Goal: Navigation & Orientation: Find specific page/section

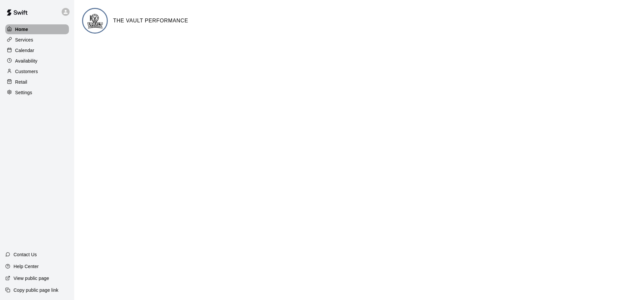
click at [38, 29] on div "Home" at bounding box center [37, 29] width 64 height 10
click at [42, 41] on div "Services" at bounding box center [37, 40] width 64 height 10
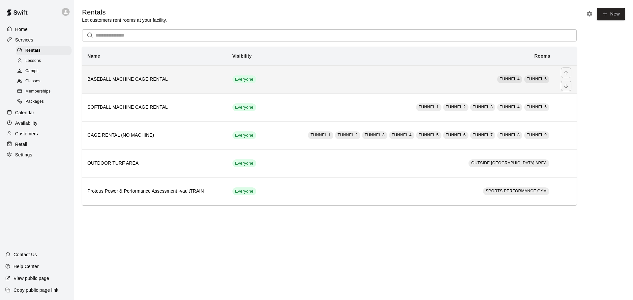
click at [431, 79] on td "TUNNEL 4 TUNNEL 5" at bounding box center [410, 79] width 289 height 28
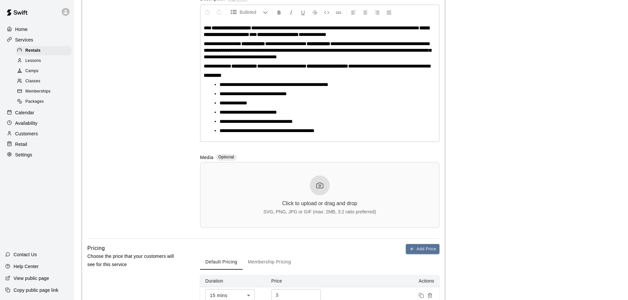
scroll to position [66, 0]
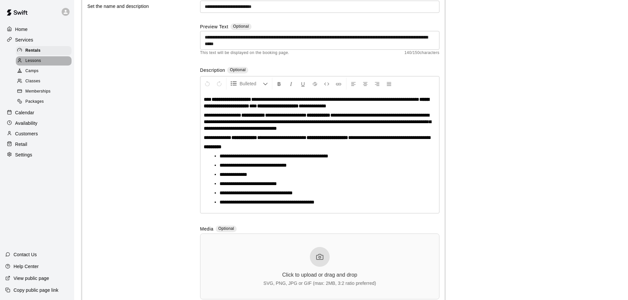
click at [31, 58] on div "Lessons" at bounding box center [44, 60] width 56 height 9
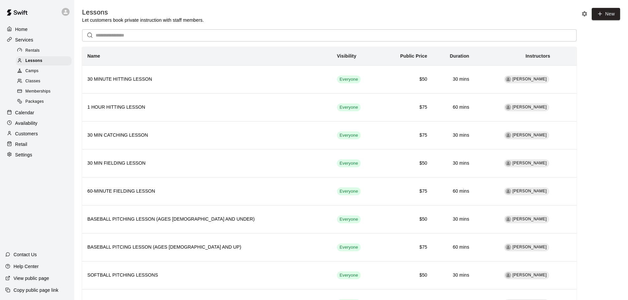
click at [13, 127] on div at bounding box center [11, 123] width 8 height 6
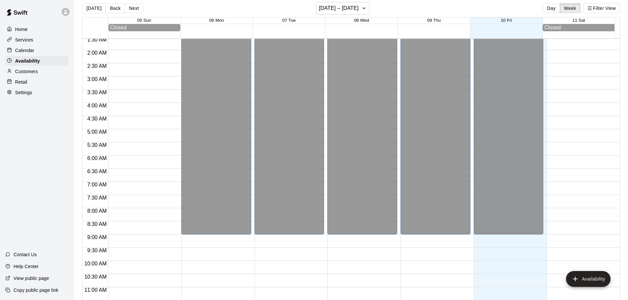
scroll to position [11, 0]
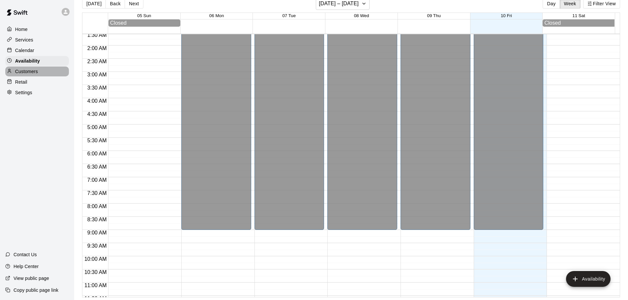
click at [18, 71] on p "Customers" at bounding box center [26, 71] width 23 height 7
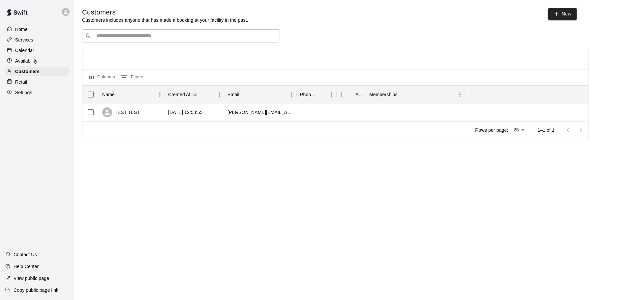
click at [30, 54] on p "Calendar" at bounding box center [24, 50] width 19 height 7
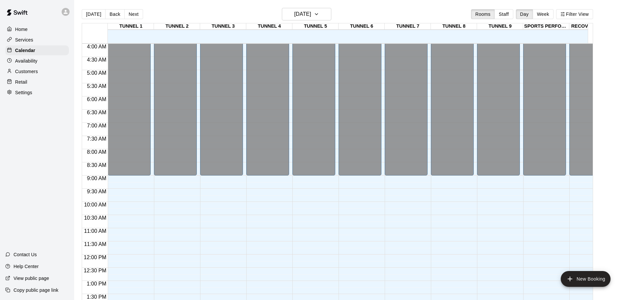
scroll to position [210, 0]
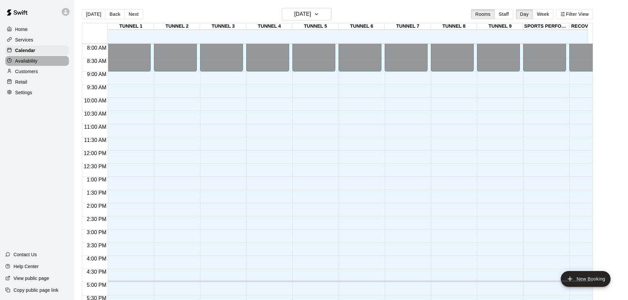
click at [36, 61] on p "Availability" at bounding box center [26, 61] width 22 height 7
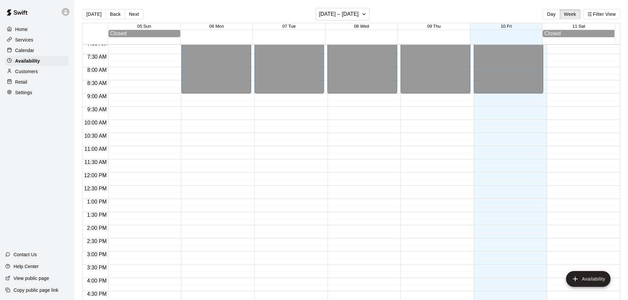
scroll to position [264, 0]
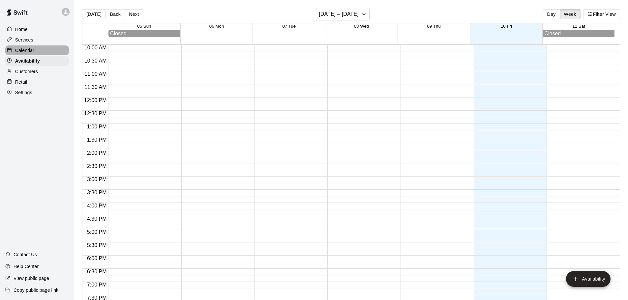
click at [38, 52] on div "Calendar" at bounding box center [37, 50] width 64 height 10
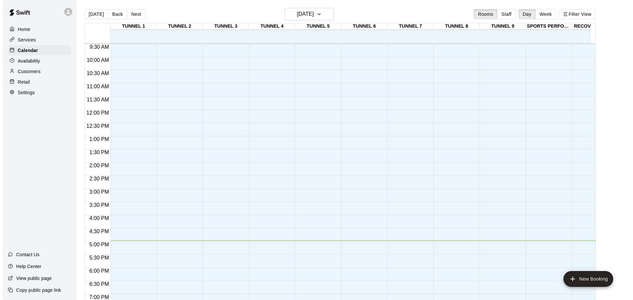
scroll to position [349, 0]
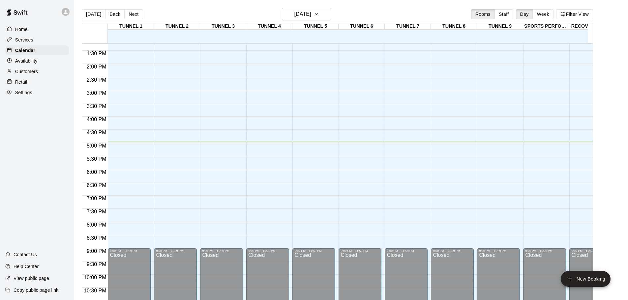
click at [111, 137] on div "12:00 AM – 9:00 AM Closed 9:00 PM – 11:59 PM Closed" at bounding box center [129, 11] width 43 height 633
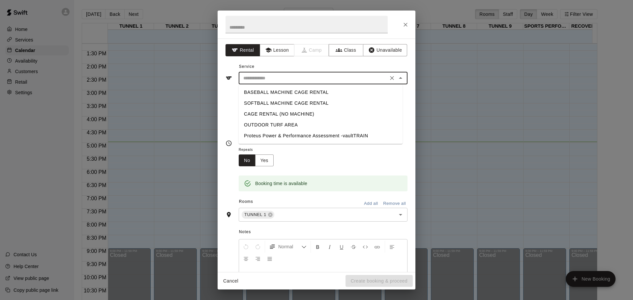
click at [281, 81] on input "text" at bounding box center [313, 78] width 145 height 8
click at [399, 78] on icon "Close" at bounding box center [400, 78] width 3 height 2
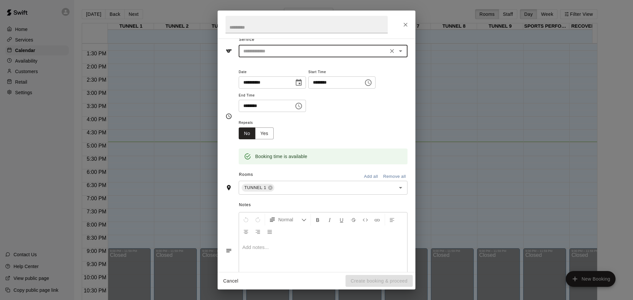
scroll to position [56, 0]
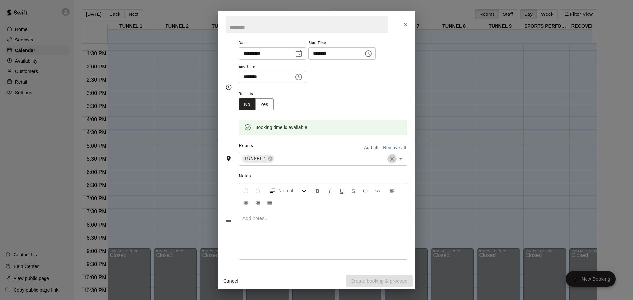
click at [389, 159] on icon "Clear" at bounding box center [392, 159] width 7 height 7
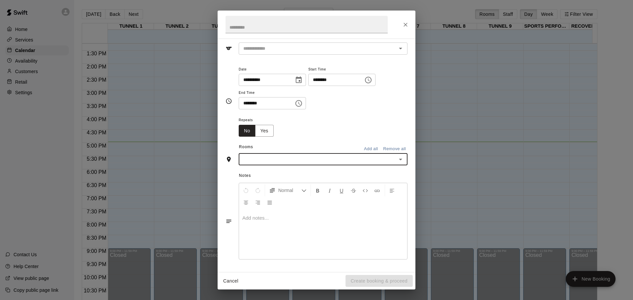
scroll to position [30, 0]
click at [398, 159] on icon "Open" at bounding box center [400, 160] width 8 height 8
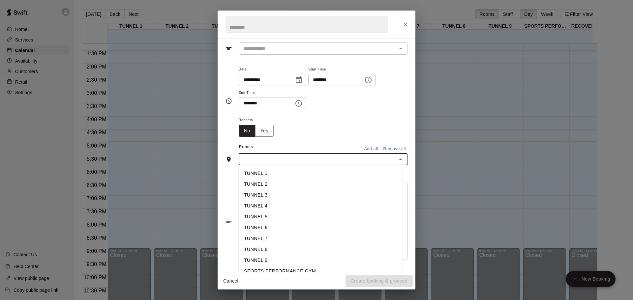
scroll to position [43, 0]
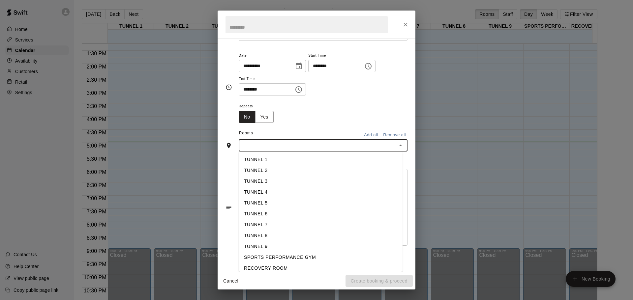
click at [396, 145] on icon "Close" at bounding box center [400, 146] width 8 height 8
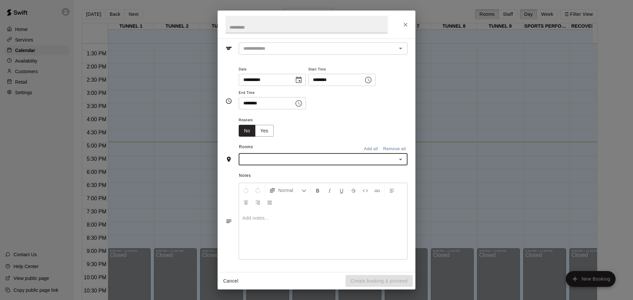
scroll to position [30, 0]
click at [406, 26] on icon "Close" at bounding box center [405, 25] width 4 height 4
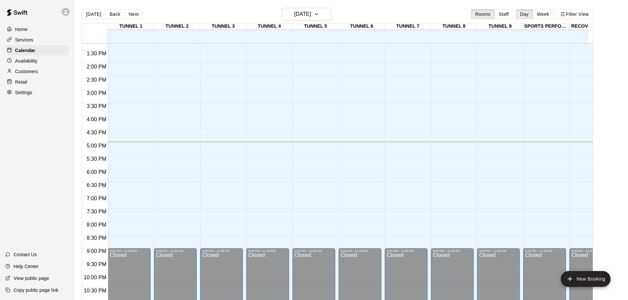
click at [31, 33] on div "Home" at bounding box center [37, 29] width 64 height 10
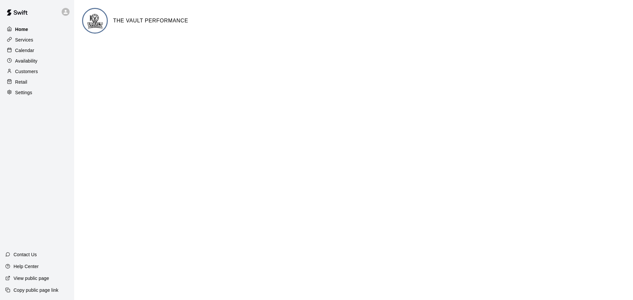
click at [50, 31] on div "Home" at bounding box center [37, 29] width 64 height 10
click at [42, 69] on div "Customers" at bounding box center [37, 72] width 64 height 10
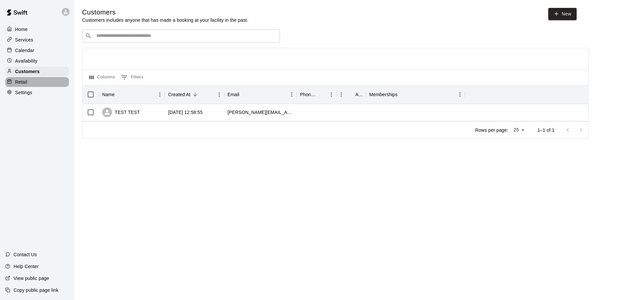
click at [53, 87] on div "Retail" at bounding box center [37, 82] width 64 height 10
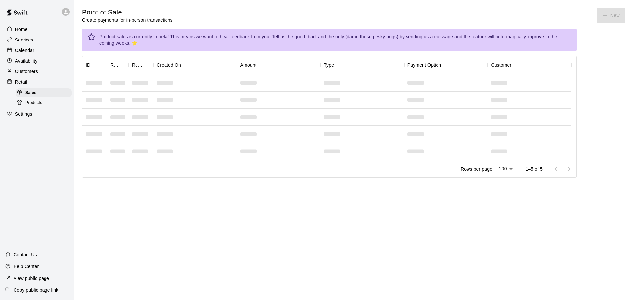
click at [32, 104] on span "Products" at bounding box center [33, 103] width 17 height 7
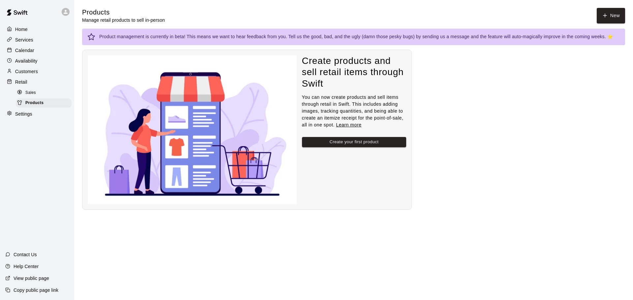
click at [37, 81] on div "Retail" at bounding box center [37, 82] width 64 height 10
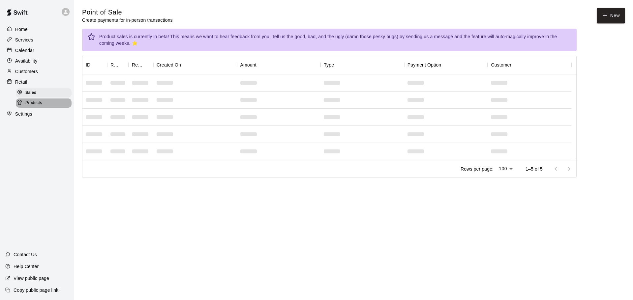
click at [53, 105] on div "Products" at bounding box center [44, 103] width 56 height 9
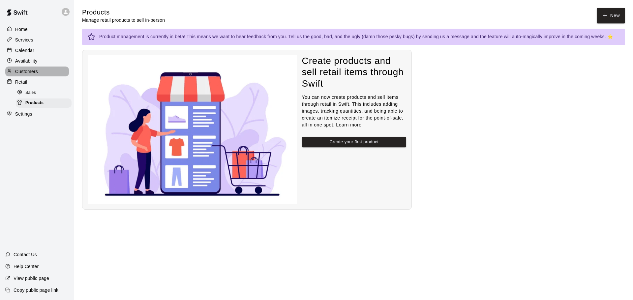
click at [45, 73] on div "Customers" at bounding box center [37, 72] width 64 height 10
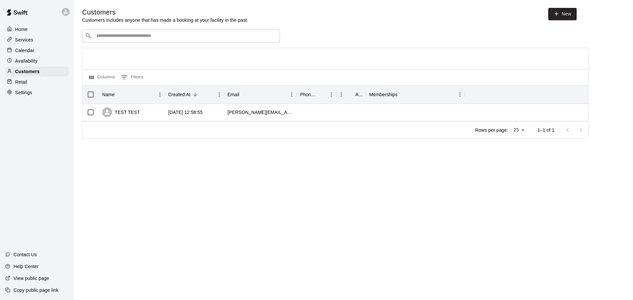
click at [50, 43] on div "Services" at bounding box center [37, 40] width 64 height 10
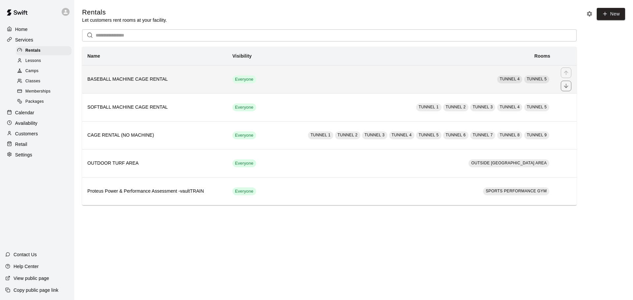
click at [564, 74] on div "simple table" at bounding box center [566, 73] width 11 height 11
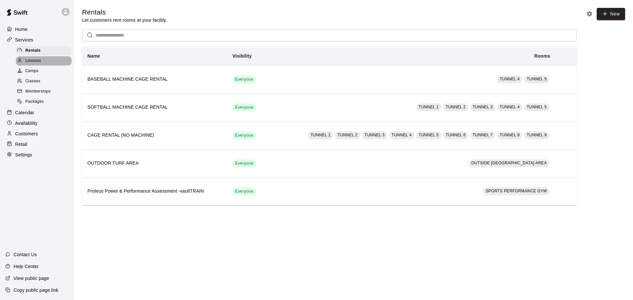
click at [36, 63] on span "Lessons" at bounding box center [33, 61] width 16 height 7
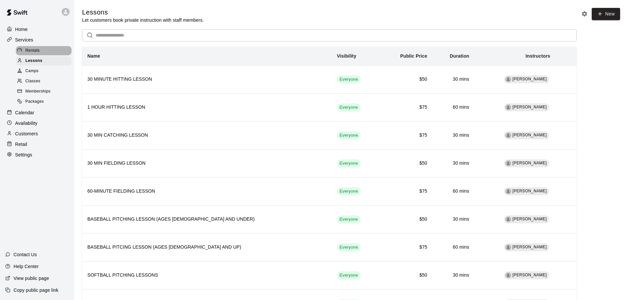
click at [46, 53] on div "Rentals" at bounding box center [44, 50] width 56 height 9
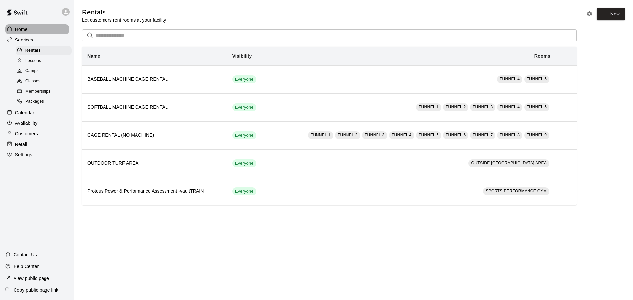
click at [33, 30] on div "Home" at bounding box center [37, 29] width 64 height 10
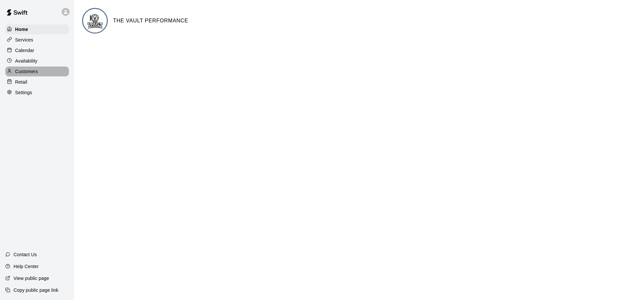
click at [38, 75] on div "Customers" at bounding box center [37, 72] width 64 height 10
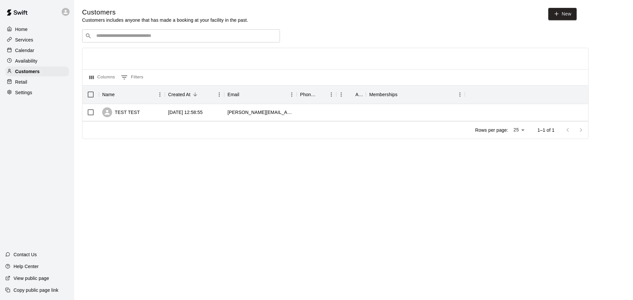
drag, startPoint x: 187, startPoint y: 25, endPoint x: 188, endPoint y: 31, distance: 5.8
click at [187, 27] on div "Customers Customers includes anyone that has made a booking at your facility in…" at bounding box center [353, 73] width 543 height 131
click at [188, 35] on input "Search customers by name or email" at bounding box center [185, 36] width 183 height 7
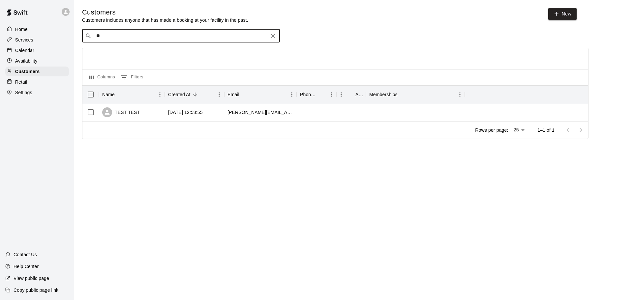
type input "*"
